Goal: Task Accomplishment & Management: Use online tool/utility

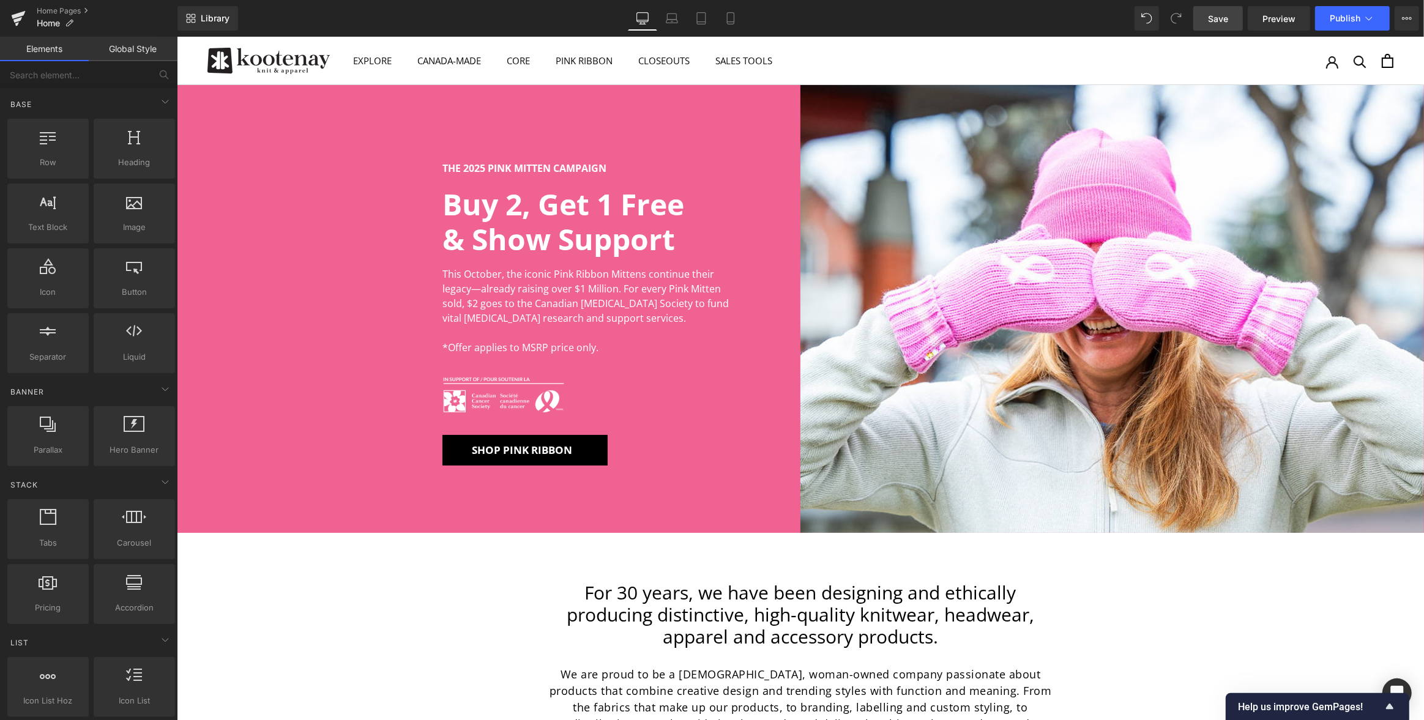
click at [1225, 19] on span "Save" at bounding box center [1218, 18] width 20 height 13
click at [56, 6] on link "Home Pages" at bounding box center [107, 11] width 141 height 10
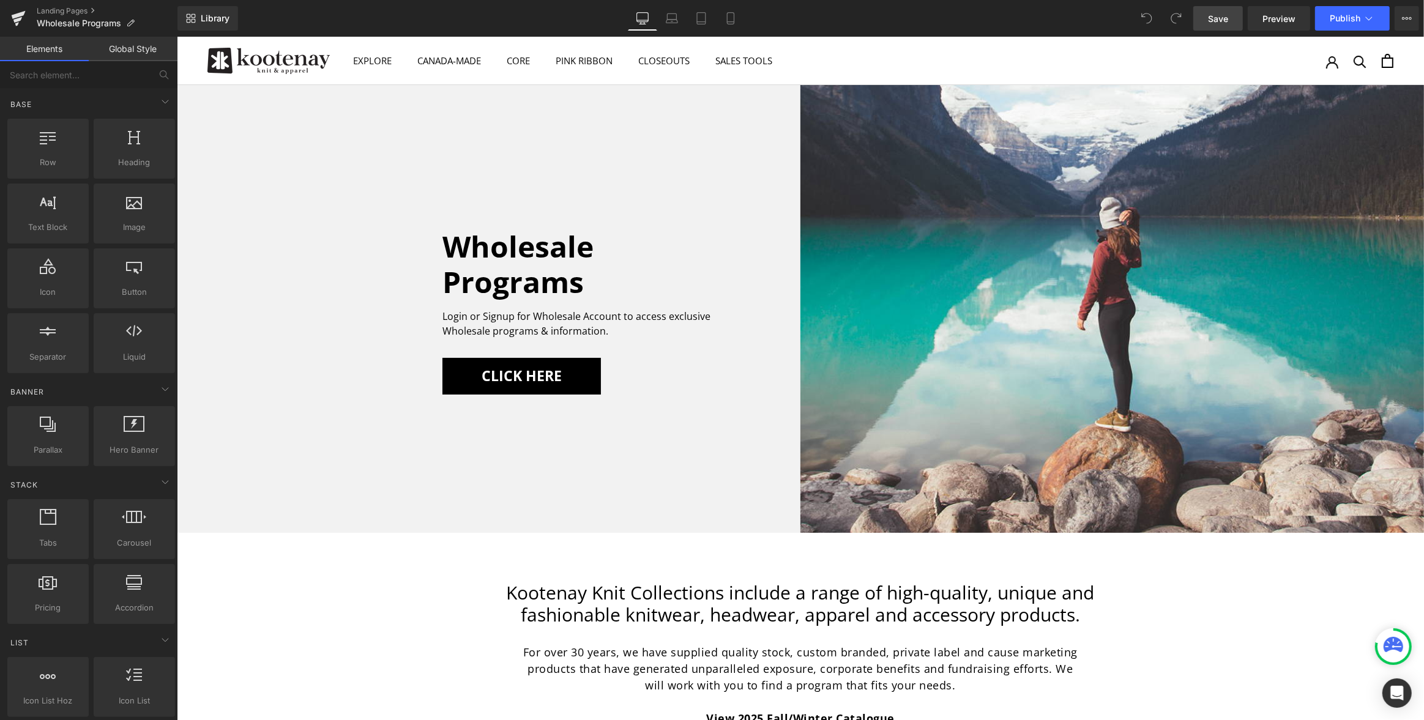
click at [1215, 17] on span "Save" at bounding box center [1218, 18] width 20 height 13
click at [64, 11] on link "Landing Pages" at bounding box center [107, 11] width 141 height 10
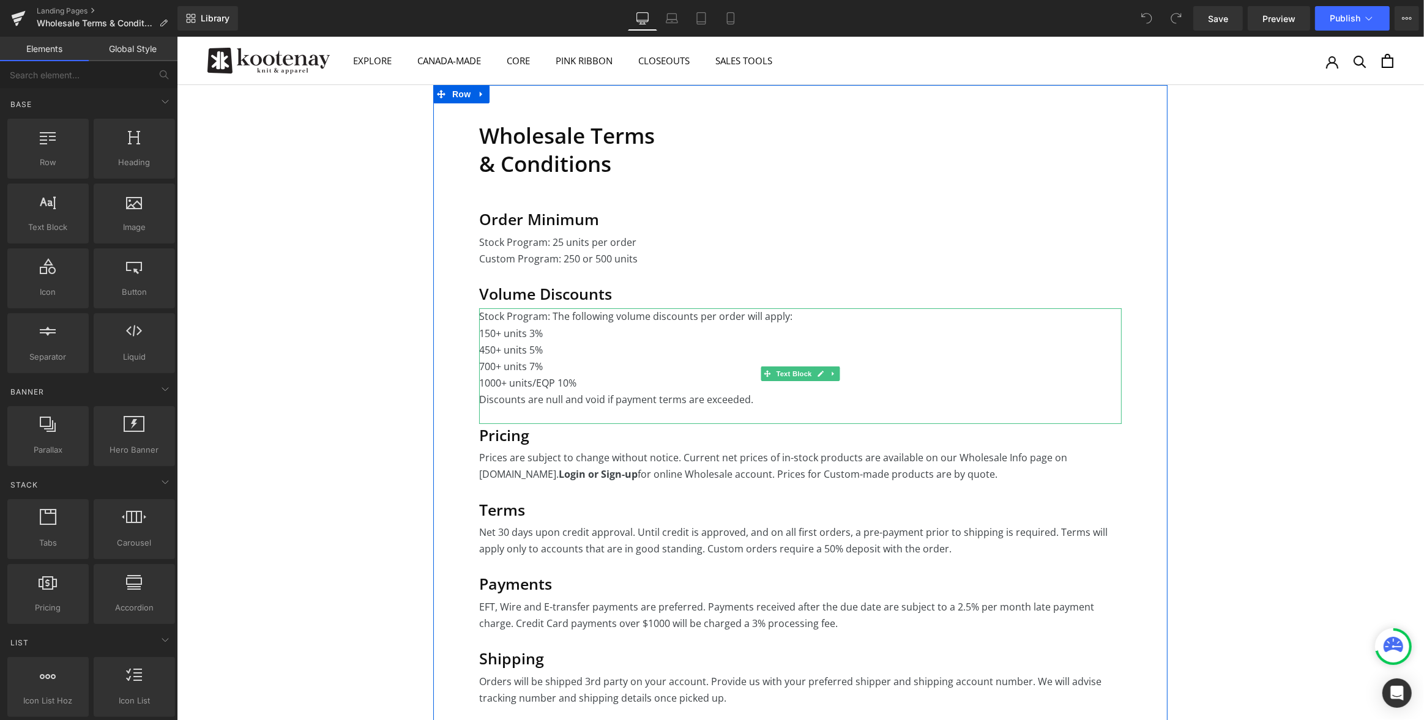
click at [677, 381] on p "1000+ units/EQP 10%" at bounding box center [800, 383] width 643 height 17
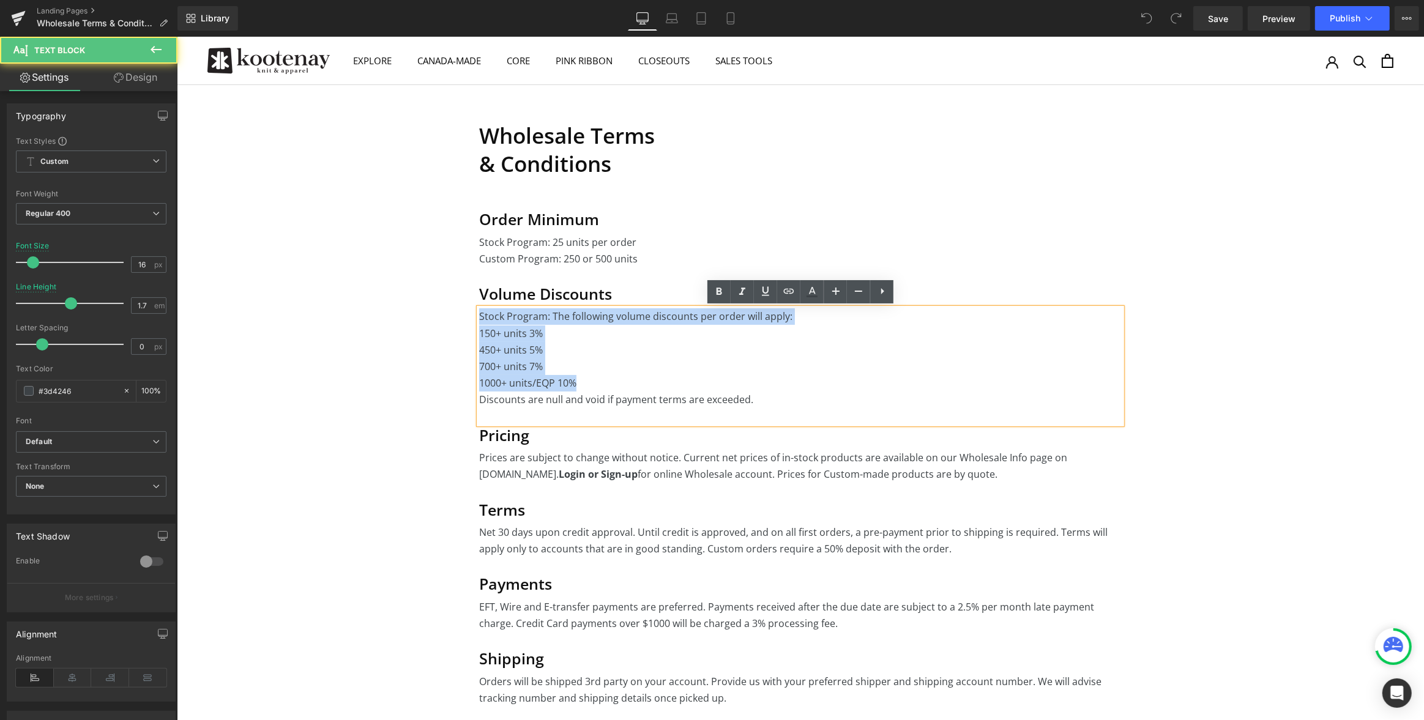
drag, startPoint x: 551, startPoint y: 378, endPoint x: 470, endPoint y: 317, distance: 101.8
click at [470, 317] on div "Wholesale Terms & Conditions Heading Order Minimum Heading Stock Program: 25 un…" at bounding box center [800, 586] width 734 height 1003
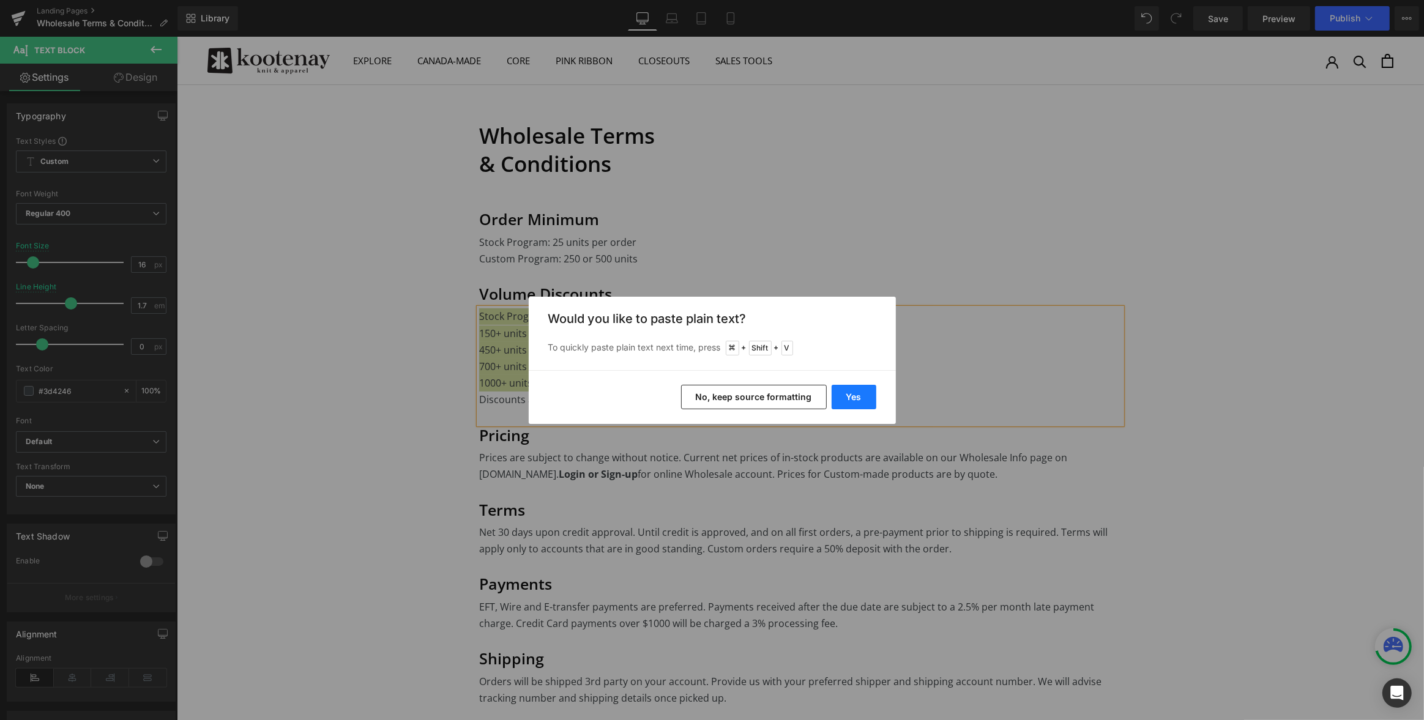
click at [861, 396] on button "Yes" at bounding box center [854, 397] width 45 height 24
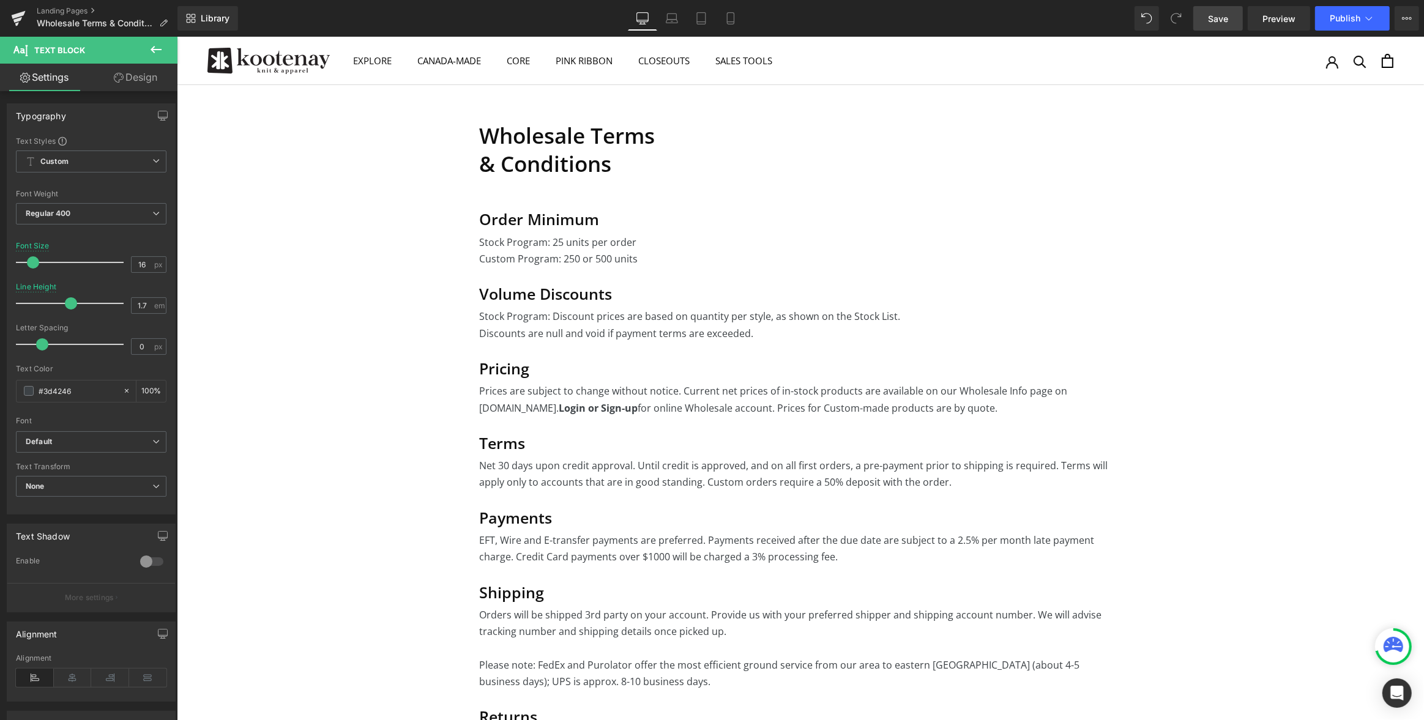
click at [1222, 21] on span "Save" at bounding box center [1218, 18] width 20 height 13
click at [1353, 21] on span "Publish" at bounding box center [1345, 18] width 31 height 10
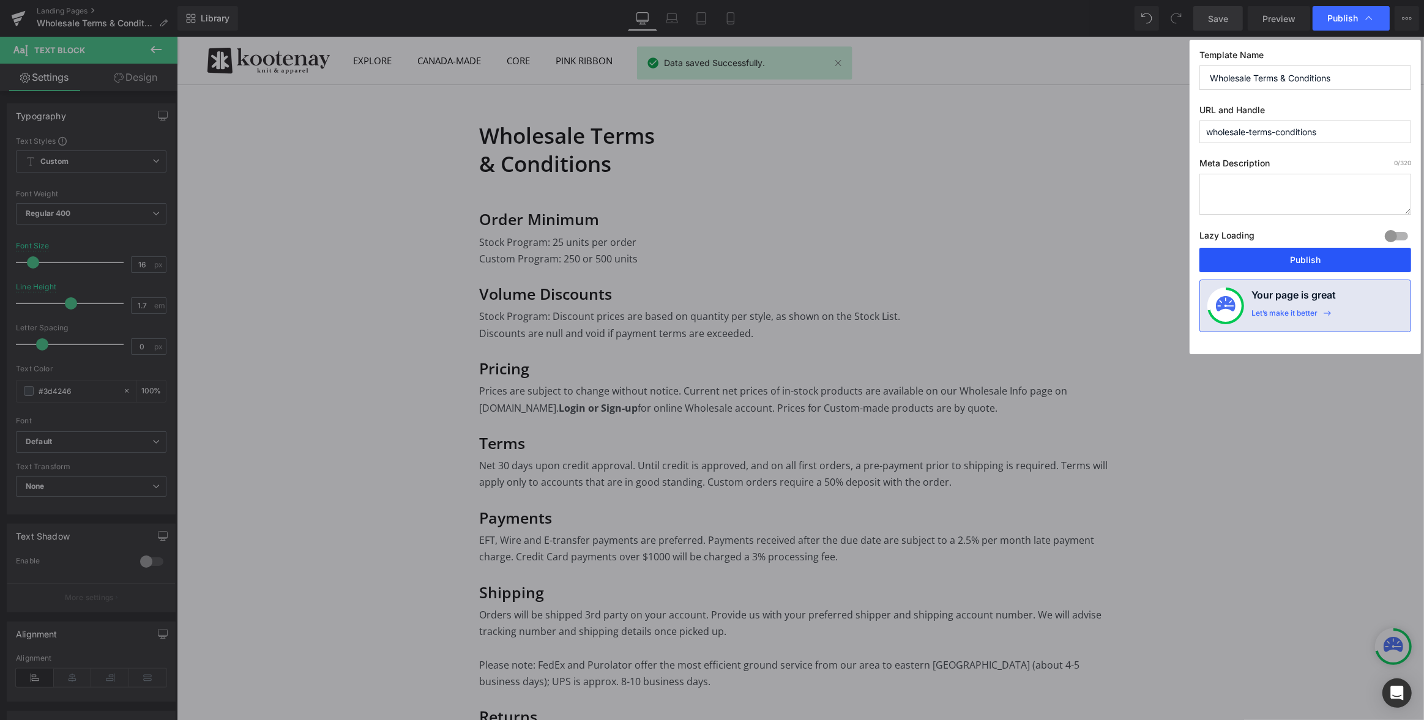
click at [1308, 257] on button "Publish" at bounding box center [1305, 260] width 212 height 24
